Goal: Navigation & Orientation: Find specific page/section

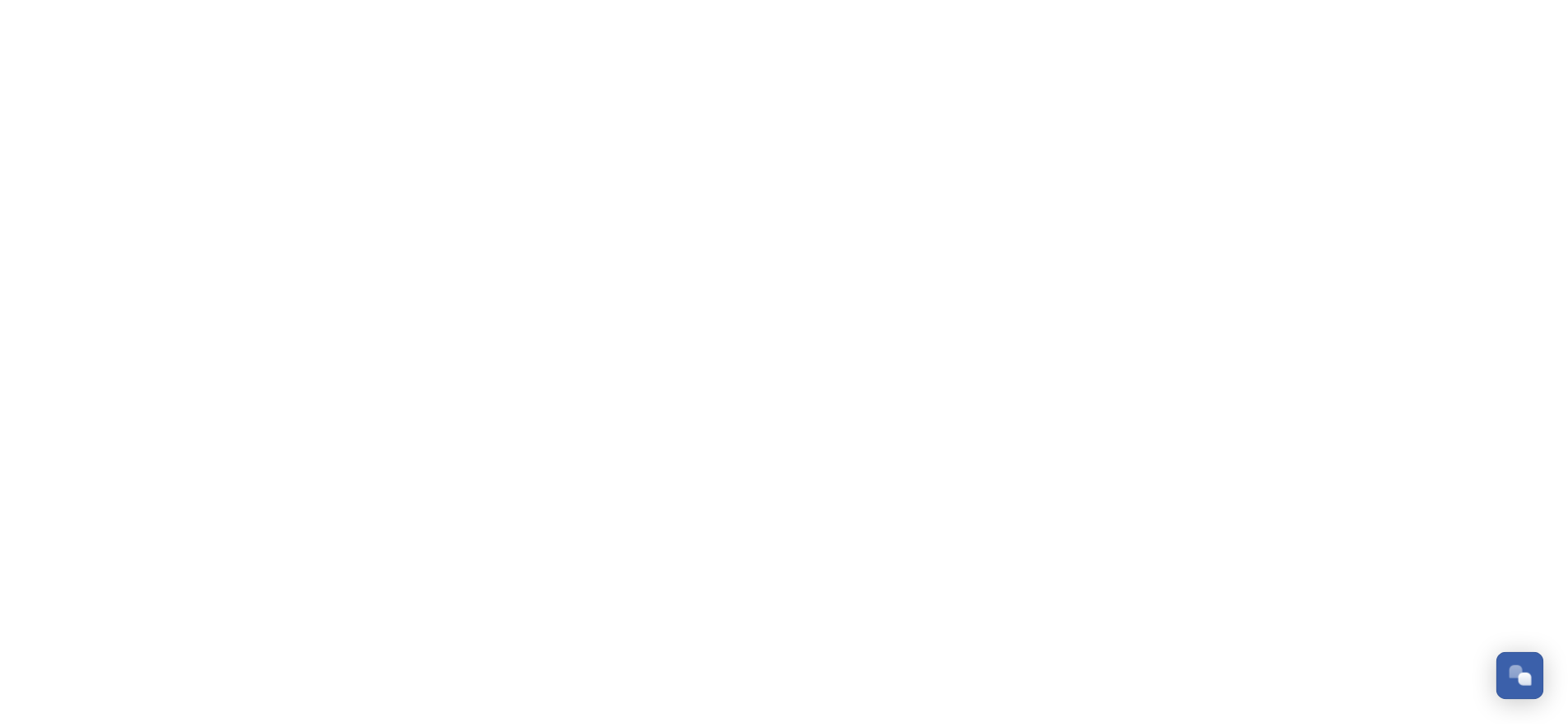
scroll to position [270, 0]
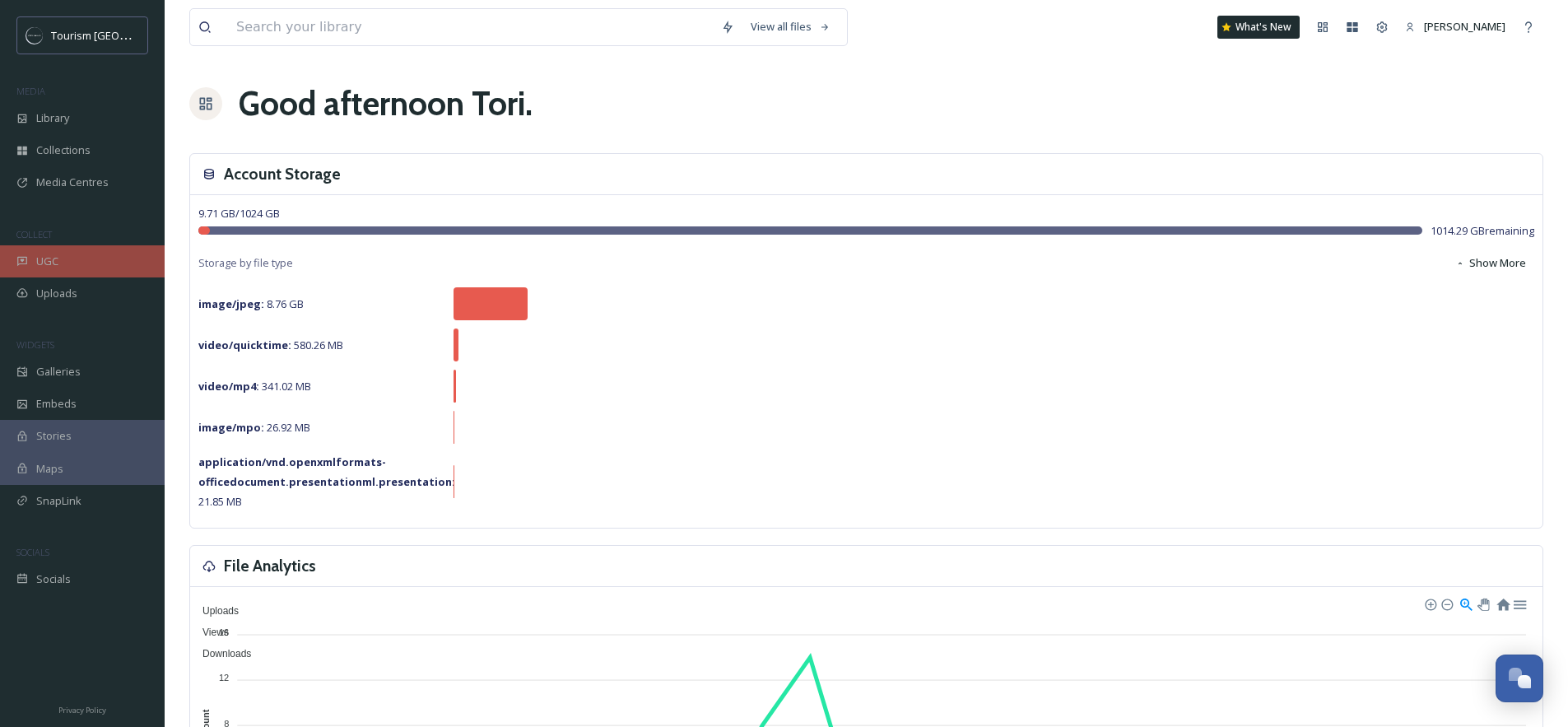
click at [53, 267] on span "UGC" at bounding box center [47, 261] width 22 height 16
